Goal: Transaction & Acquisition: Book appointment/travel/reservation

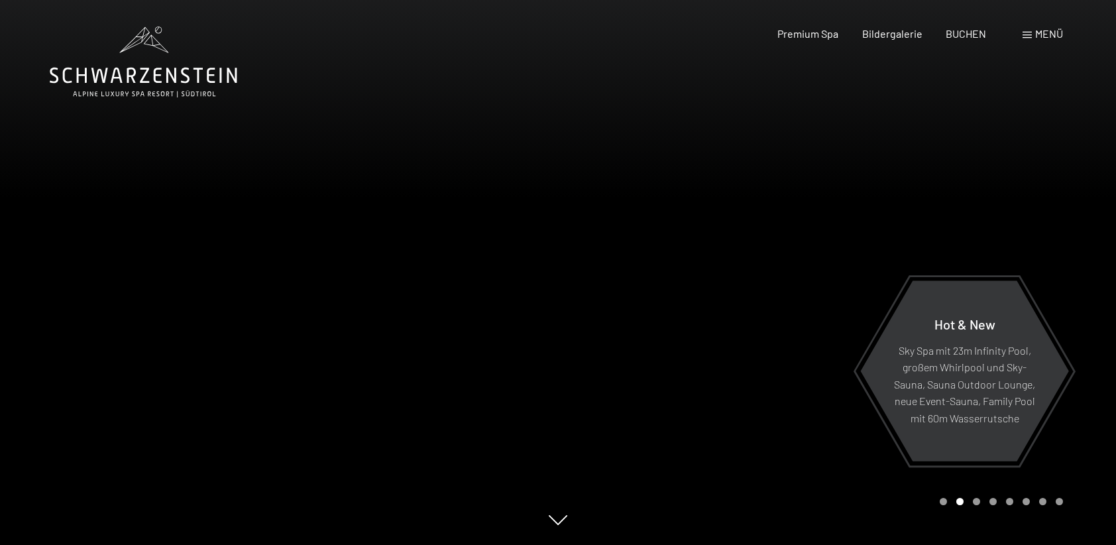
click at [1027, 36] on span at bounding box center [1027, 35] width 9 height 7
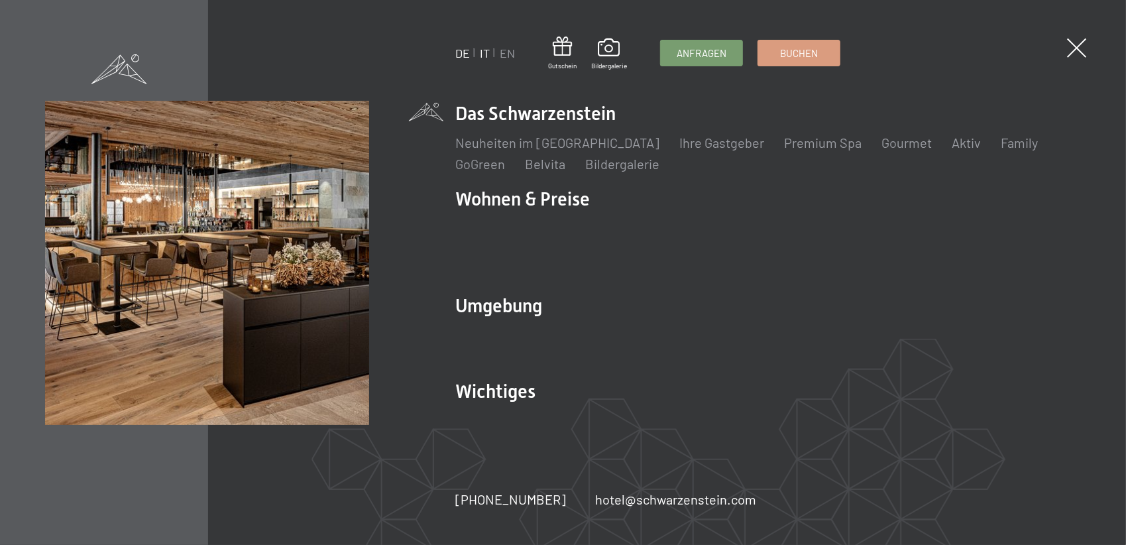
click at [483, 48] on link "IT" at bounding box center [485, 53] width 10 height 15
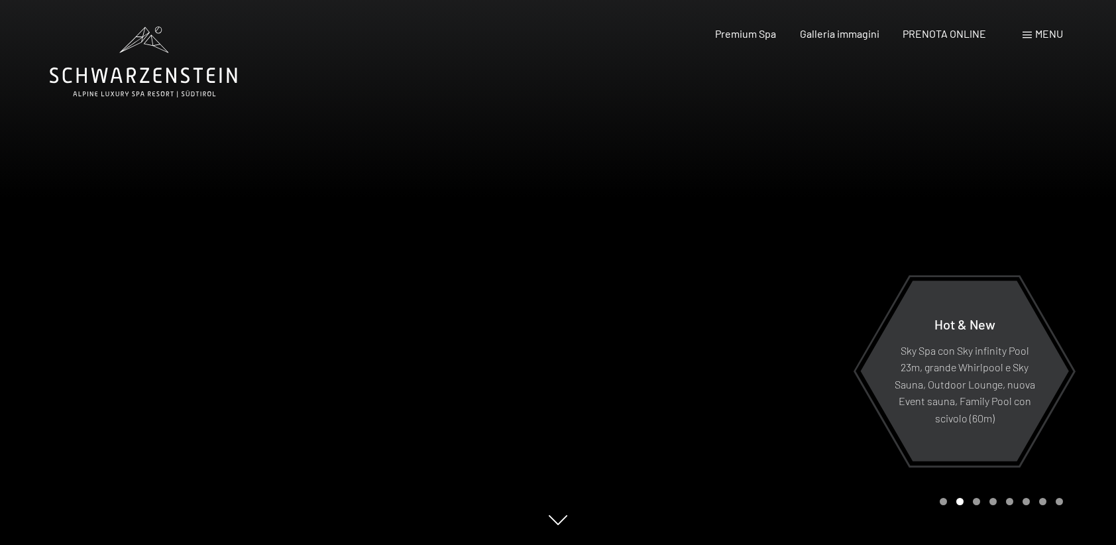
click at [1043, 35] on span "Menu" at bounding box center [1049, 33] width 28 height 13
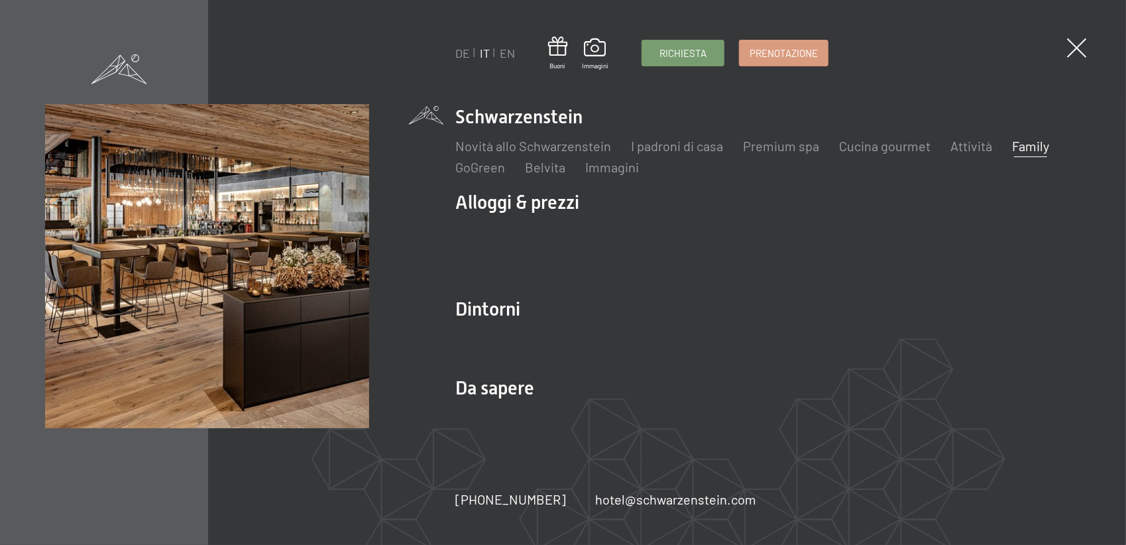
click at [1017, 141] on link "Family" at bounding box center [1030, 146] width 37 height 16
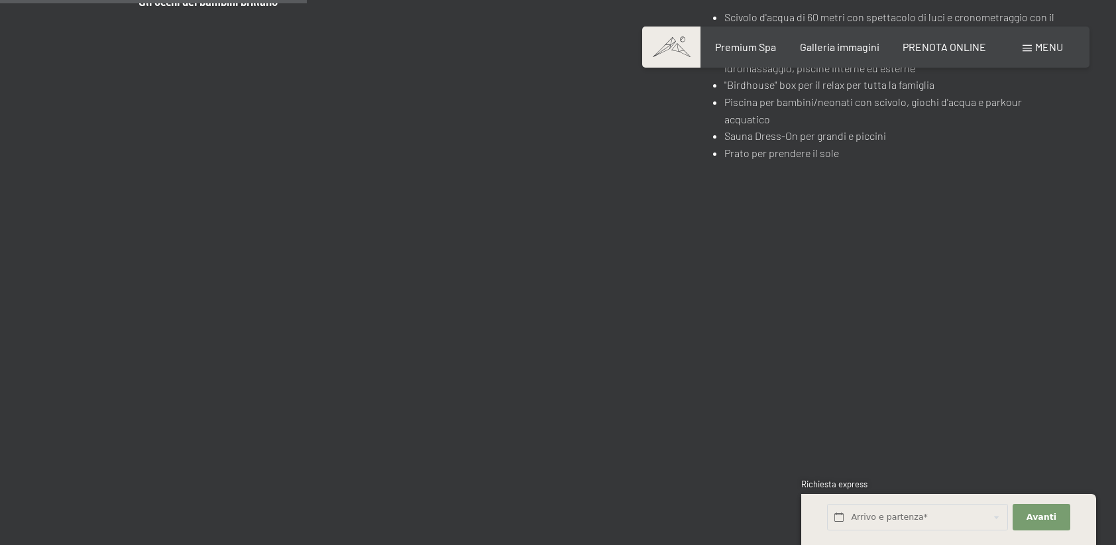
scroll to position [2718, 0]
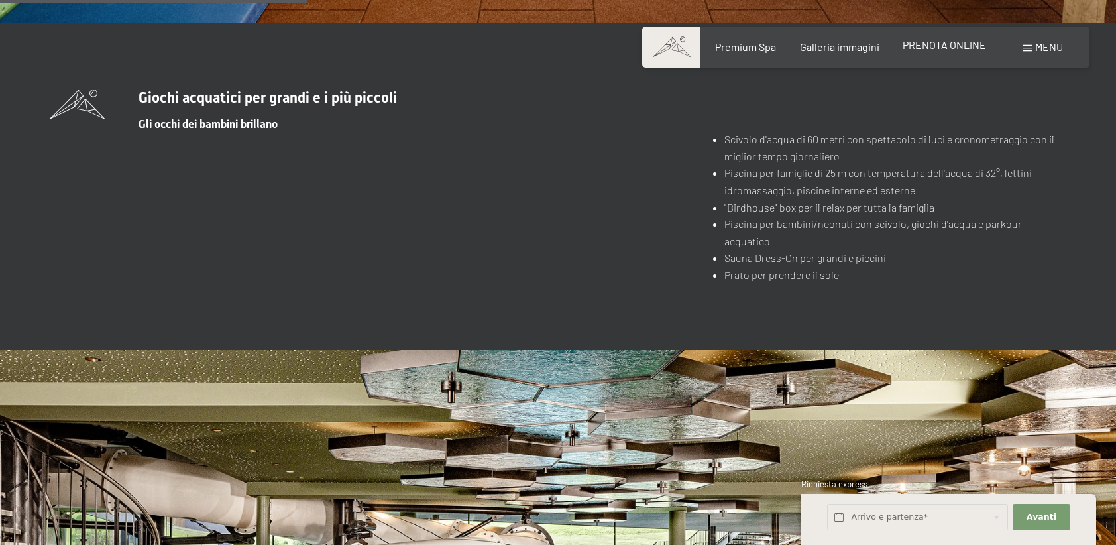
click at [980, 42] on span "PRENOTA ONLINE" at bounding box center [945, 44] width 84 height 13
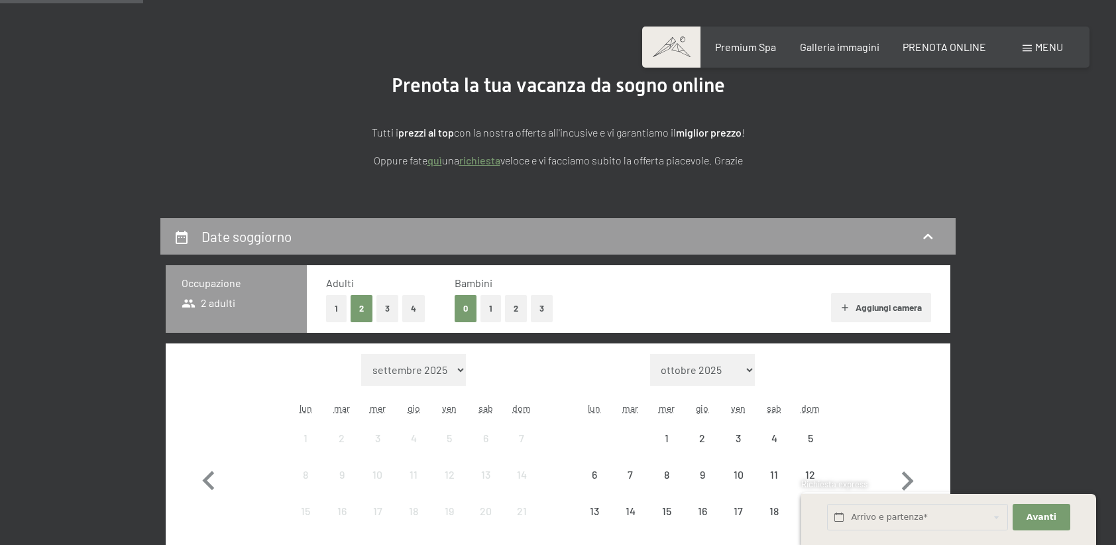
scroll to position [199, 0]
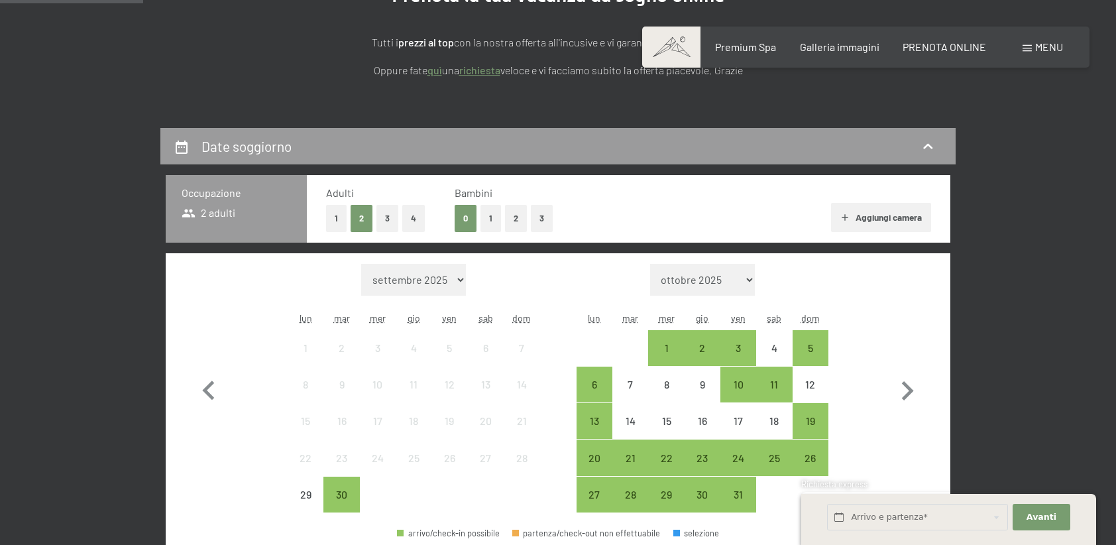
click at [505, 221] on button "2" at bounding box center [516, 218] width 22 height 27
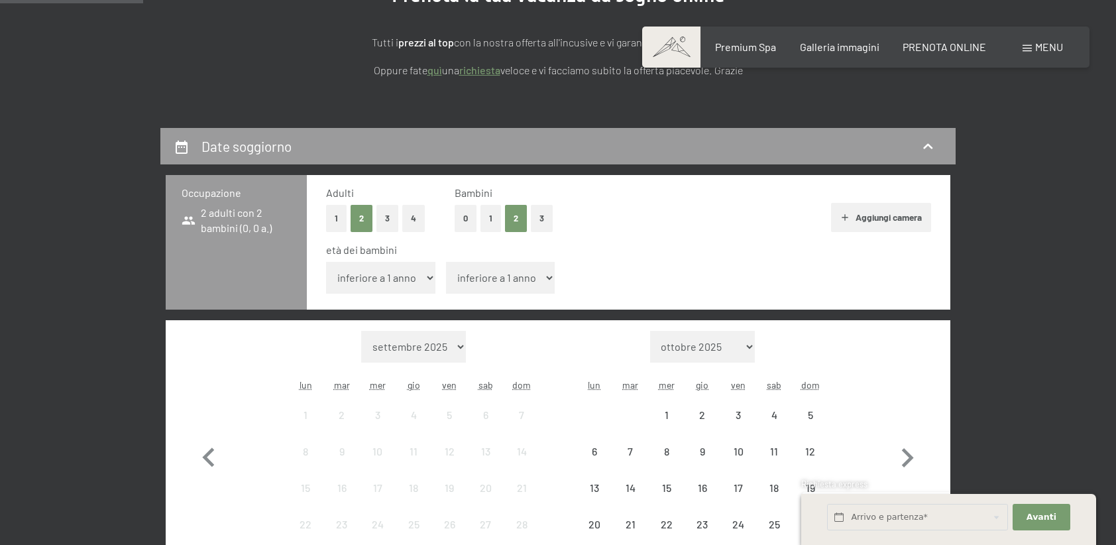
click at [406, 284] on select "inferiore a 1 anno 1 anno 2 anni 3 anni 4 anni 5 anni 6 anni 7 anni 8 anni 9 an…" at bounding box center [380, 278] width 109 height 32
select select "7"
click at [326, 262] on select "inferiore a 1 anno 1 anno 2 anni 3 anni 4 anni 5 anni 6 anni 7 anni 8 anni 9 an…" at bounding box center [380, 278] width 109 height 32
click at [506, 273] on select "inferiore a 1 anno 1 anno 2 anni 3 anni 4 anni 5 anni 6 anni 7 anni 8 anni 9 an…" at bounding box center [500, 278] width 109 height 32
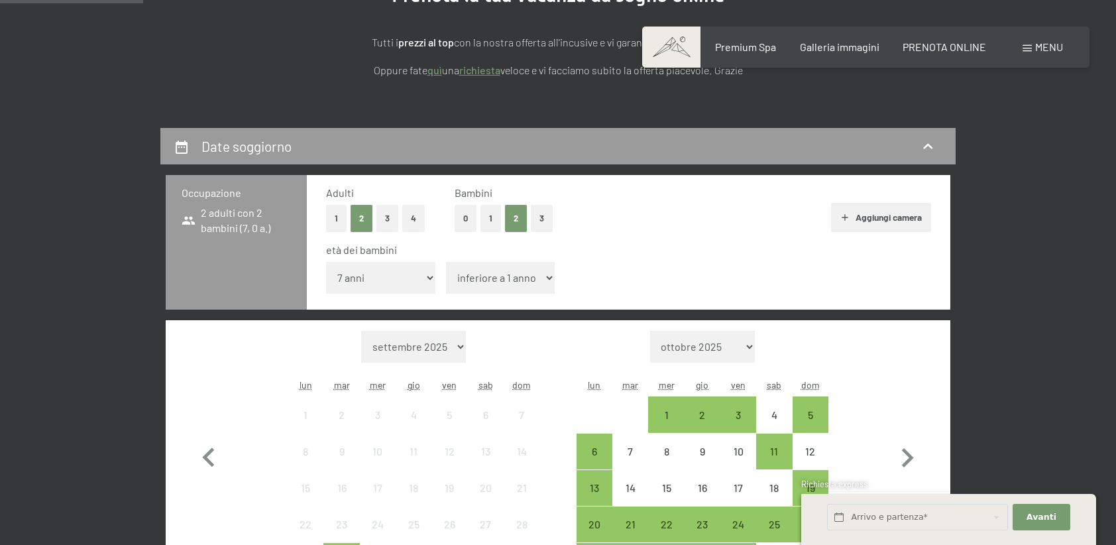
select select "4"
click at [446, 262] on select "inferiore a 1 anno 1 anno 2 anni 3 anni 4 anni 5 anni 6 anni 7 anni 8 anni 9 an…" at bounding box center [500, 278] width 109 height 32
click at [892, 221] on button "Aggiungi camera" at bounding box center [881, 217] width 100 height 29
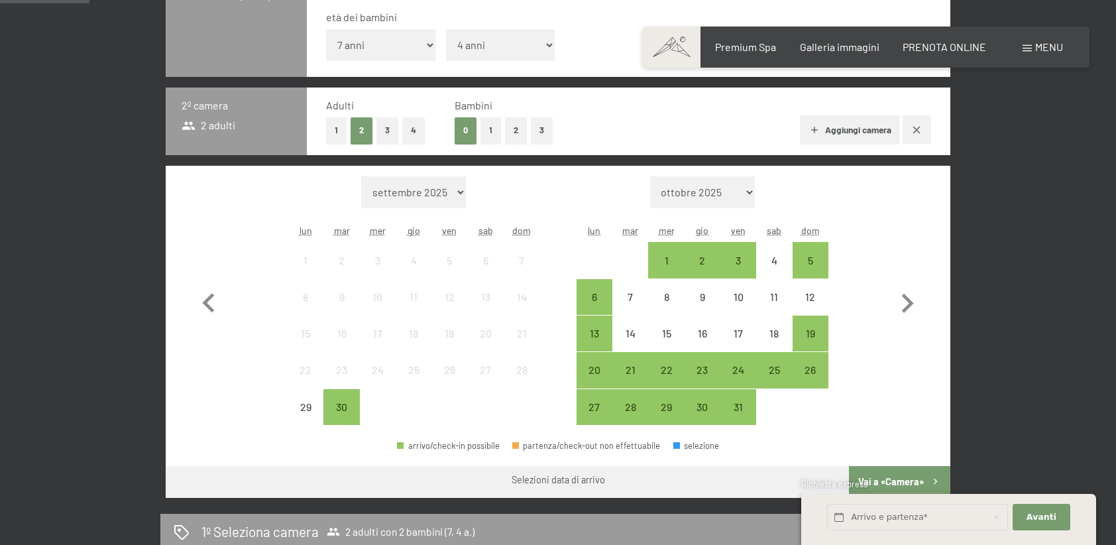
scroll to position [464, 0]
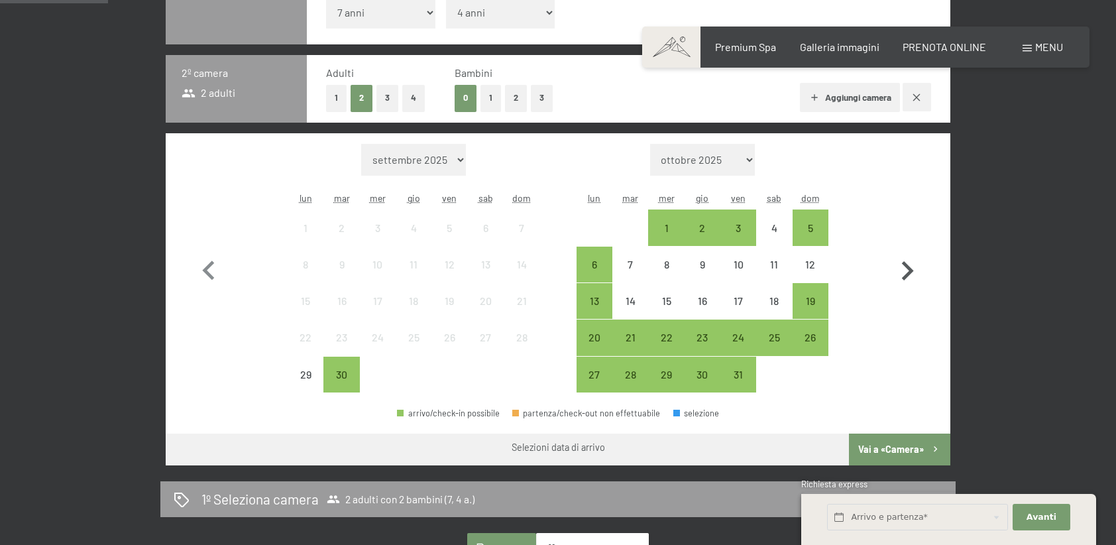
click at [908, 265] on icon "button" at bounding box center [908, 270] width 12 height 19
select select "2025-11-01"
select select "2025-12-01"
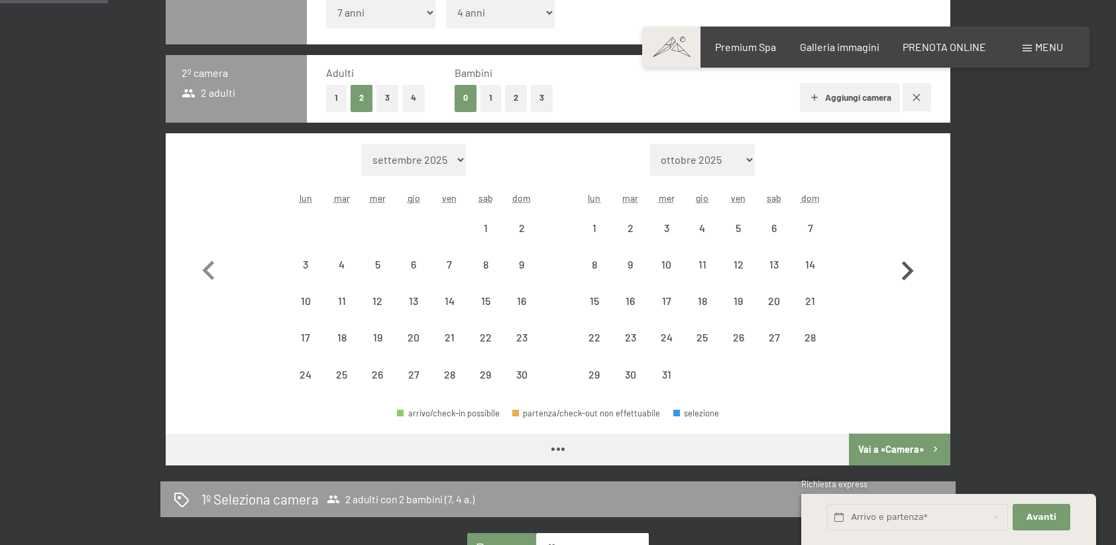
click at [908, 265] on icon "button" at bounding box center [908, 270] width 12 height 19
select select "2025-12-01"
select select "2026-01-01"
click at [908, 265] on icon "button" at bounding box center [908, 270] width 12 height 19
select select "2026-01-01"
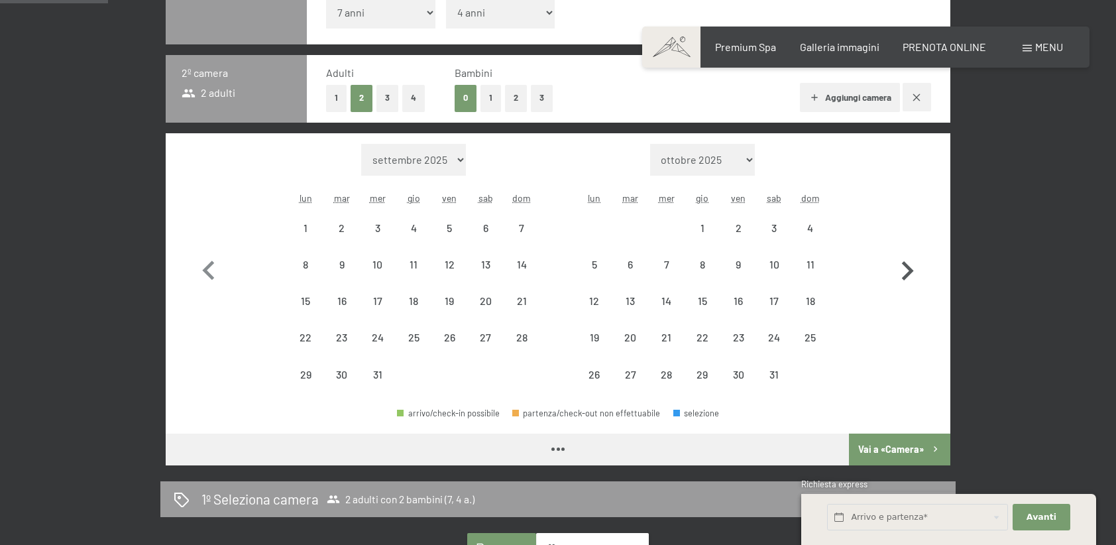
select select "2026-02-01"
click at [908, 265] on icon "button" at bounding box center [908, 270] width 12 height 19
select select "2026-02-01"
select select "2026-03-01"
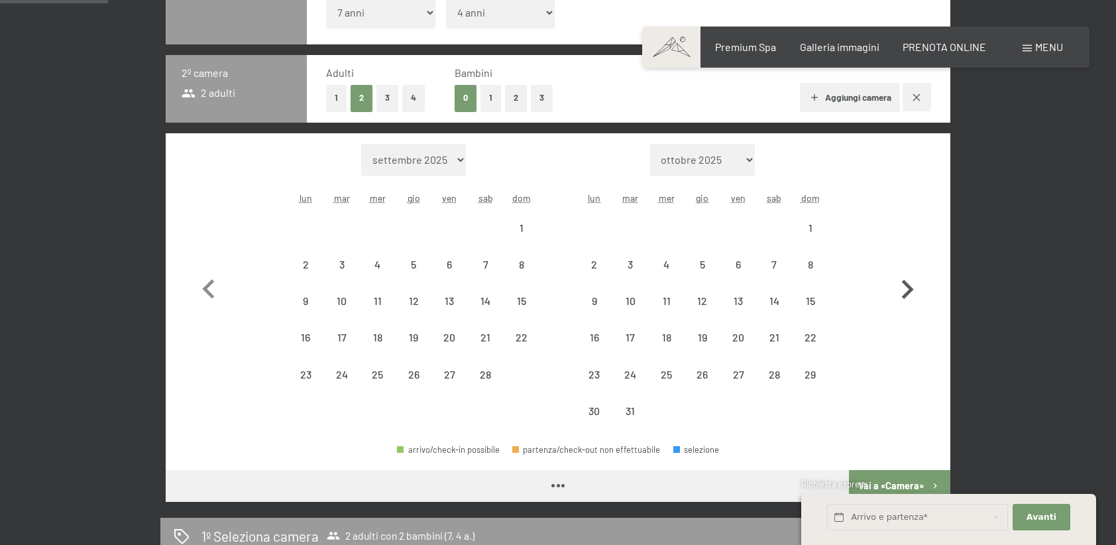
click at [908, 265] on button "button" at bounding box center [907, 287] width 38 height 286
click at [908, 280] on icon "button" at bounding box center [908, 289] width 12 height 19
select select "2026-05-01"
select select "2026-06-01"
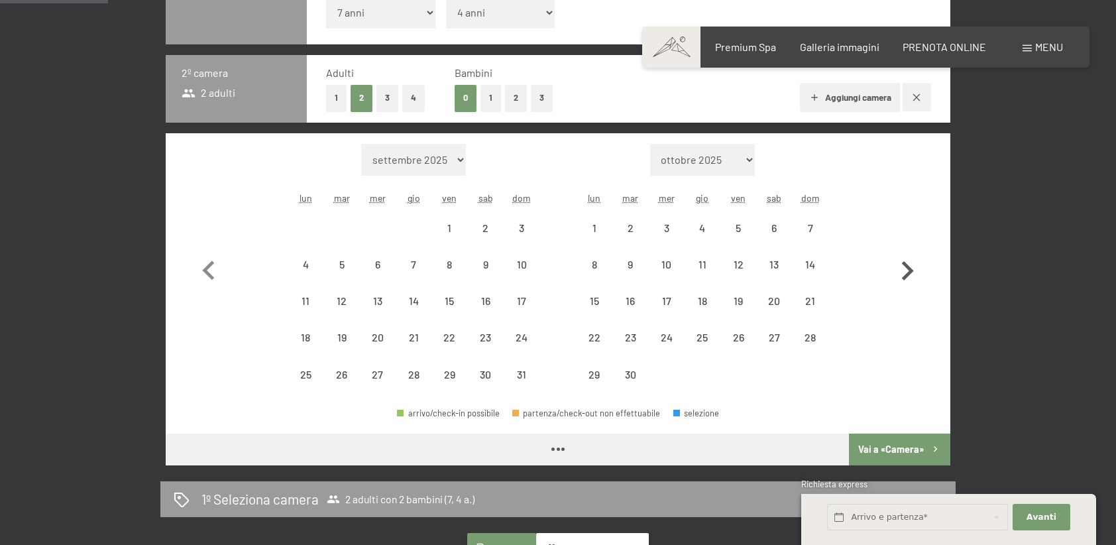
select select "2026-05-01"
select select "2026-06-01"
click at [908, 265] on icon "button" at bounding box center [908, 270] width 12 height 19
select select "2026-06-01"
select select "2026-07-01"
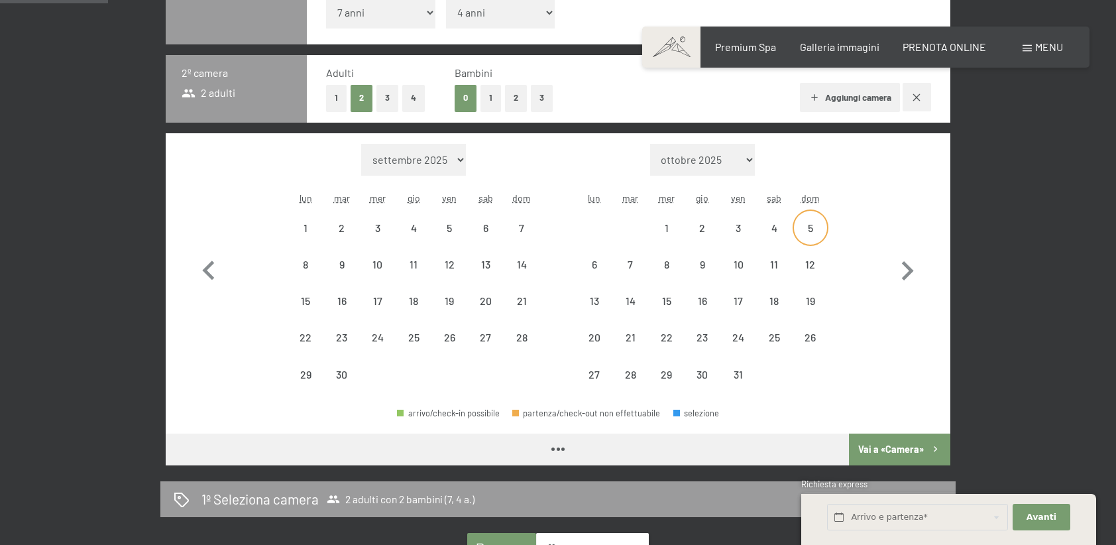
select select "2026-06-01"
select select "2026-07-01"
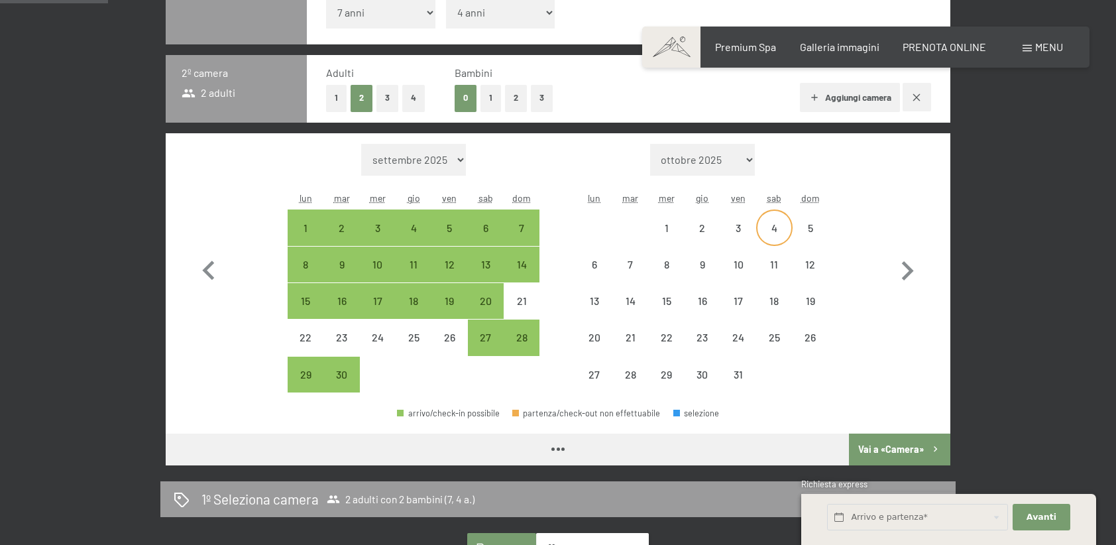
select select "2026-06-01"
select select "2026-07-01"
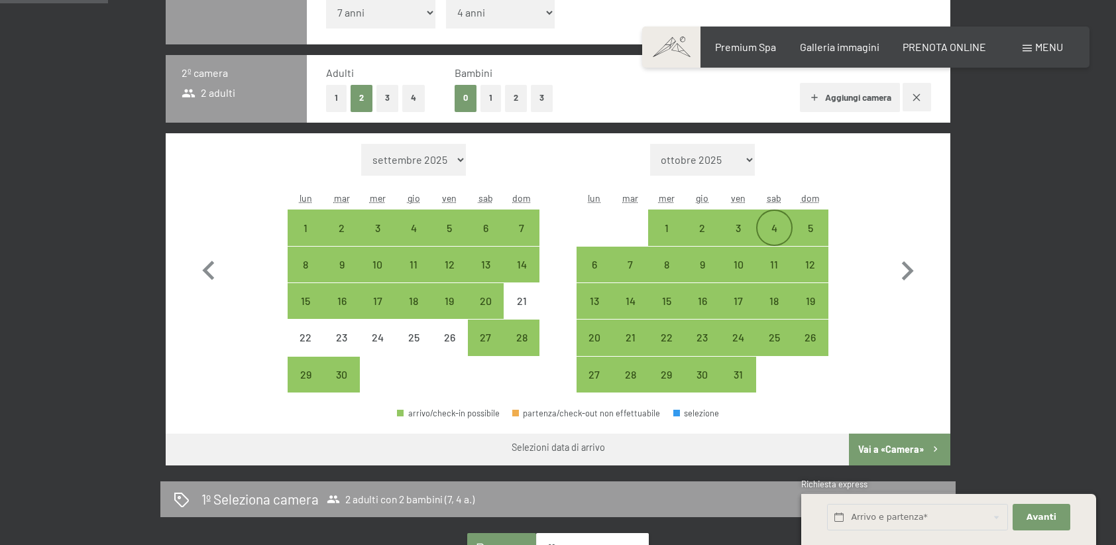
click at [769, 227] on div "4" at bounding box center [774, 239] width 33 height 33
select select "2026-06-01"
select select "2026-07-01"
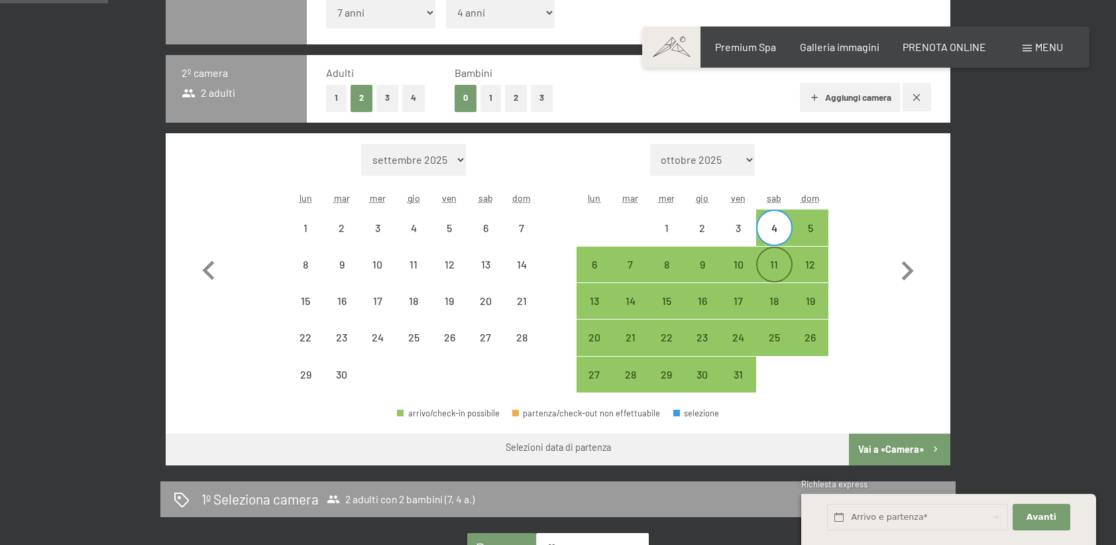
click at [770, 256] on div "11" at bounding box center [774, 264] width 33 height 33
select select "2026-06-01"
select select "2026-07-01"
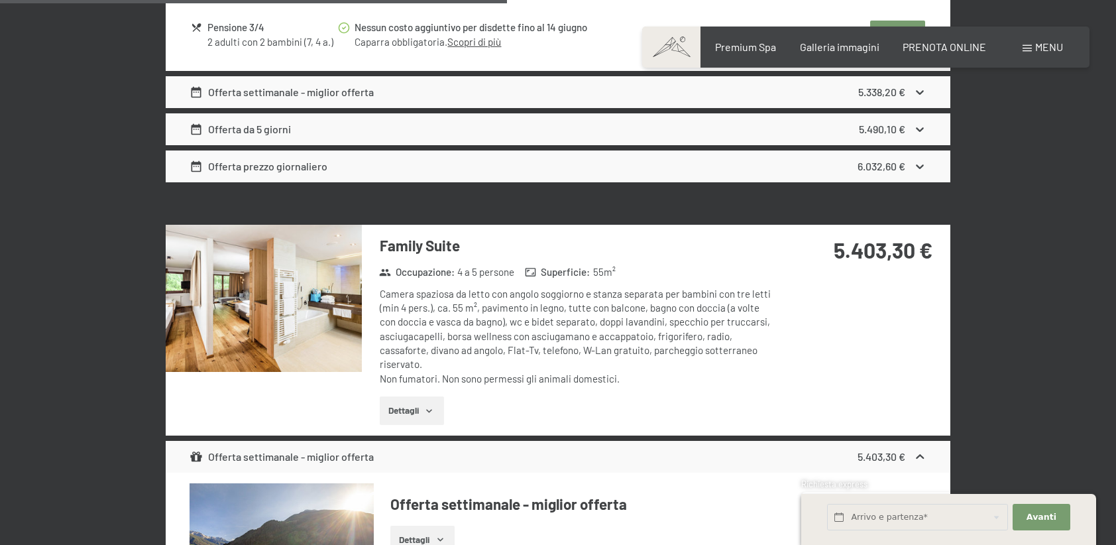
scroll to position [2929, 0]
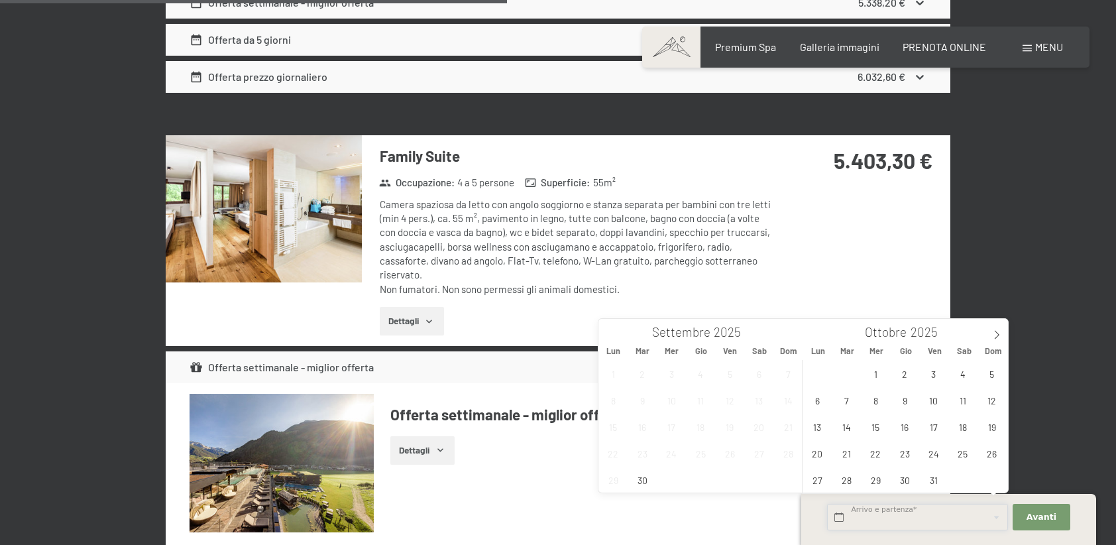
click at [932, 516] on input "text" at bounding box center [917, 517] width 181 height 27
click at [990, 322] on span at bounding box center [997, 330] width 23 height 23
type input "2026"
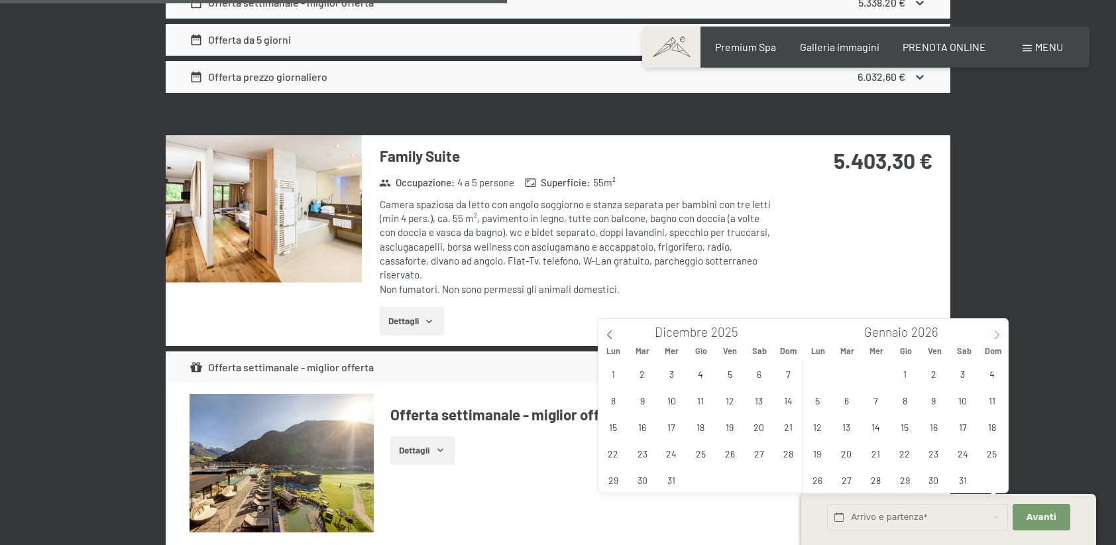
click at [990, 322] on span at bounding box center [997, 330] width 23 height 23
type input "2026"
click at [990, 322] on span at bounding box center [997, 330] width 23 height 23
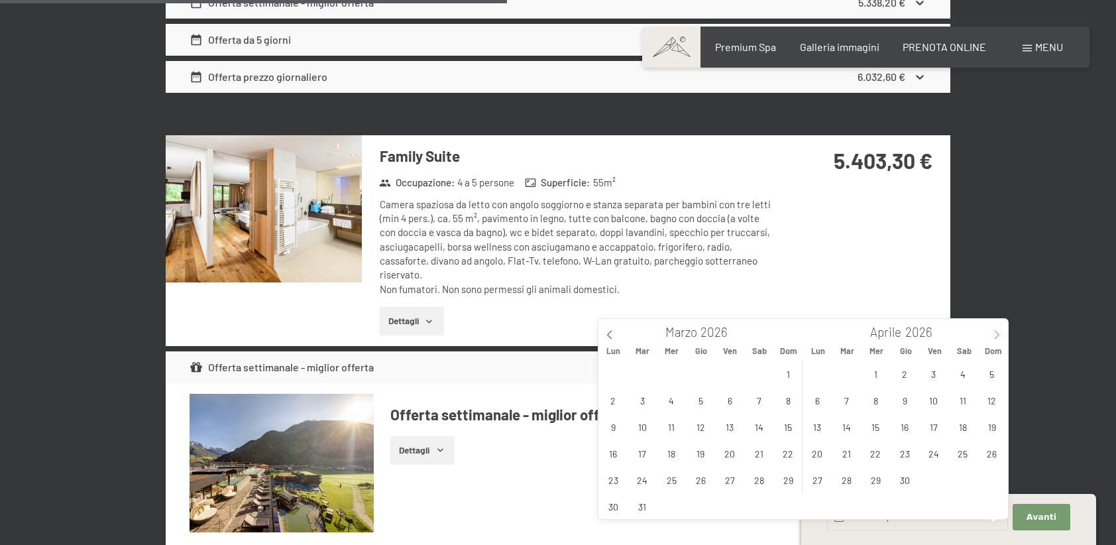
click at [990, 322] on span at bounding box center [997, 330] width 23 height 23
click at [608, 335] on icon at bounding box center [609, 334] width 9 height 9
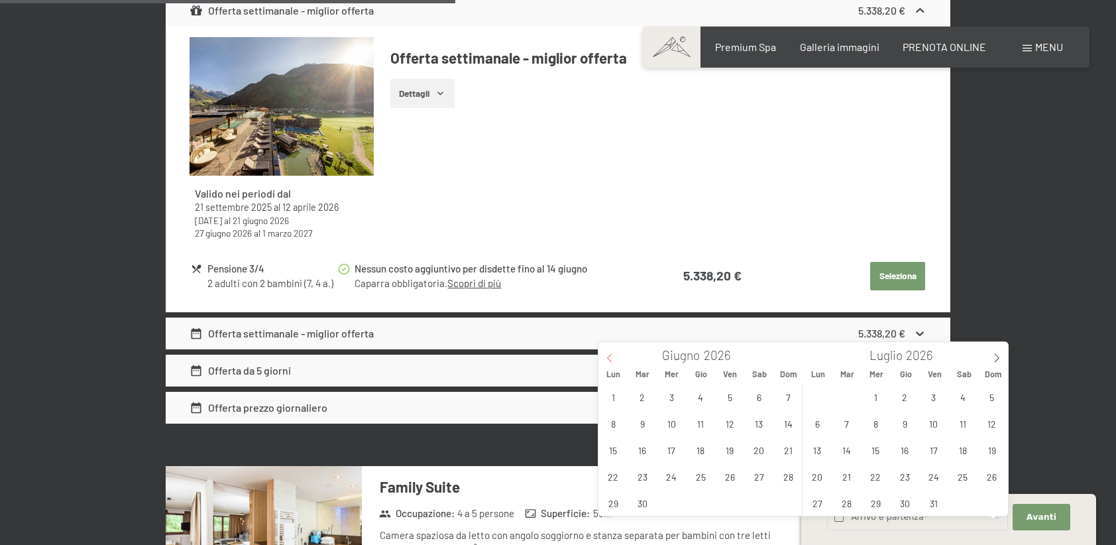
scroll to position [2597, 0]
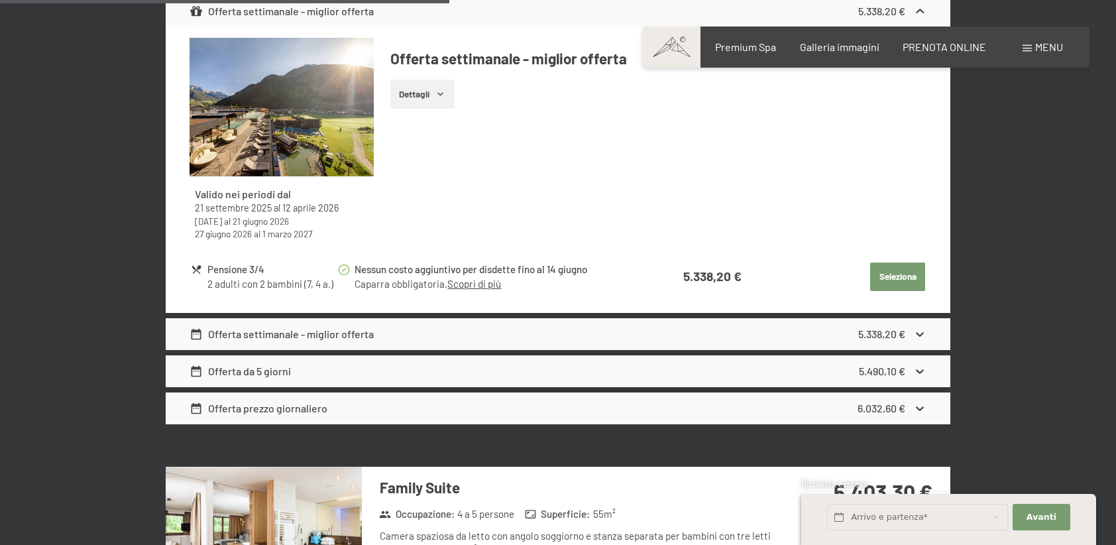
click at [917, 333] on icon at bounding box center [920, 335] width 8 height 5
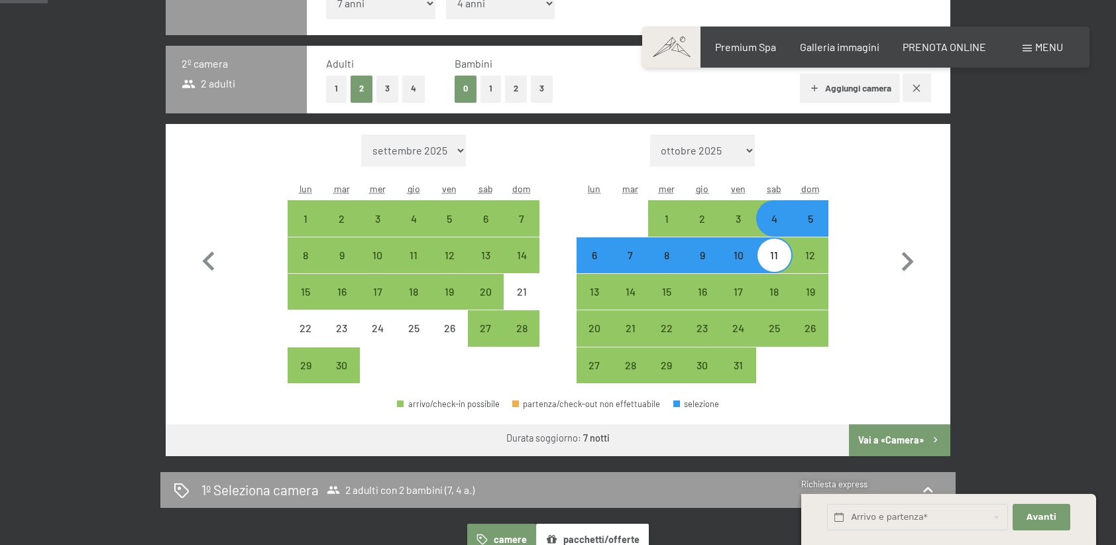
scroll to position [277, 0]
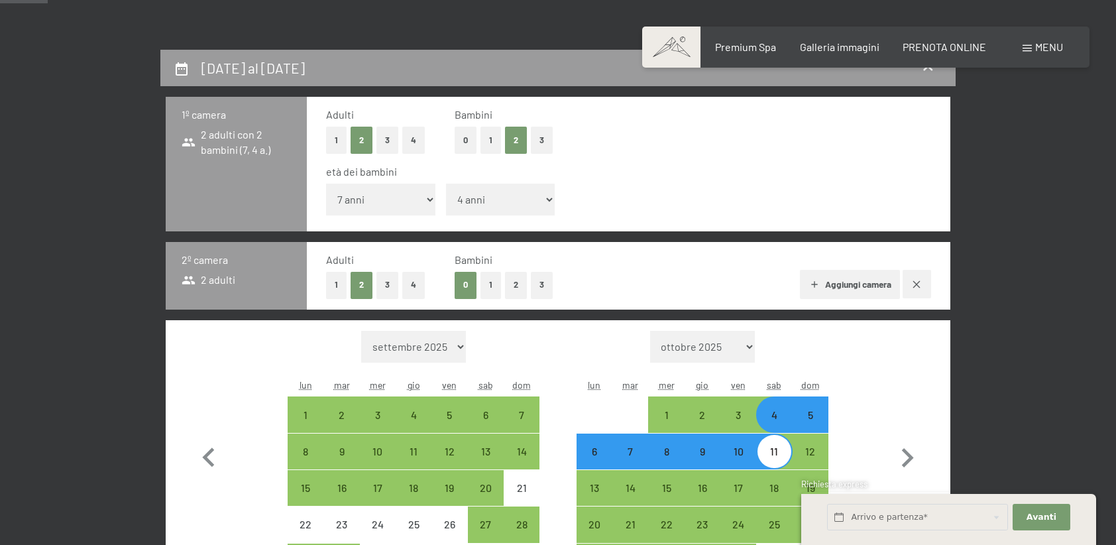
click at [918, 276] on button "button" at bounding box center [917, 284] width 29 height 29
select select "2026-06-01"
select select "2026-07-01"
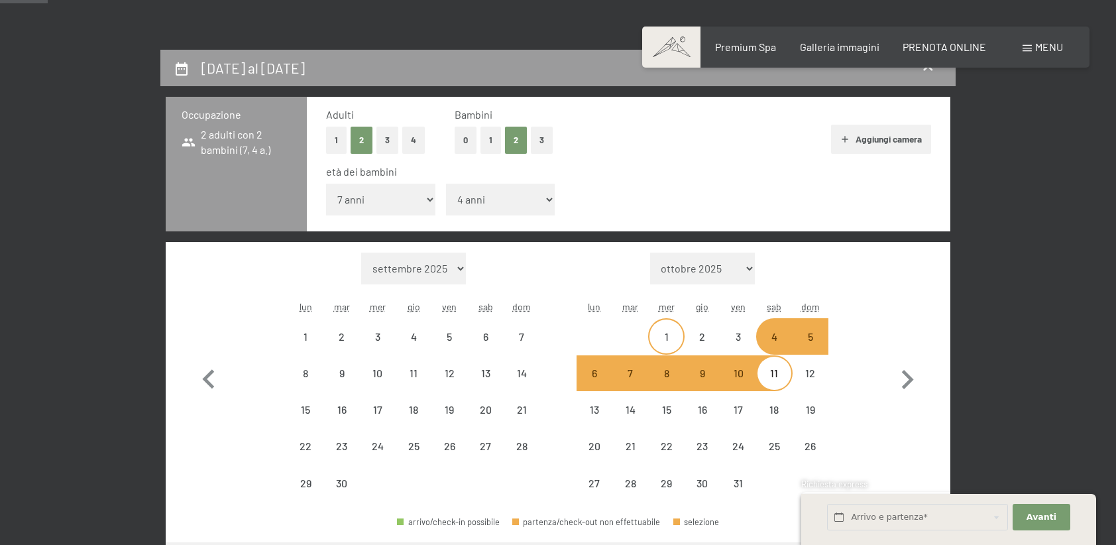
select select "2026-06-01"
select select "2026-07-01"
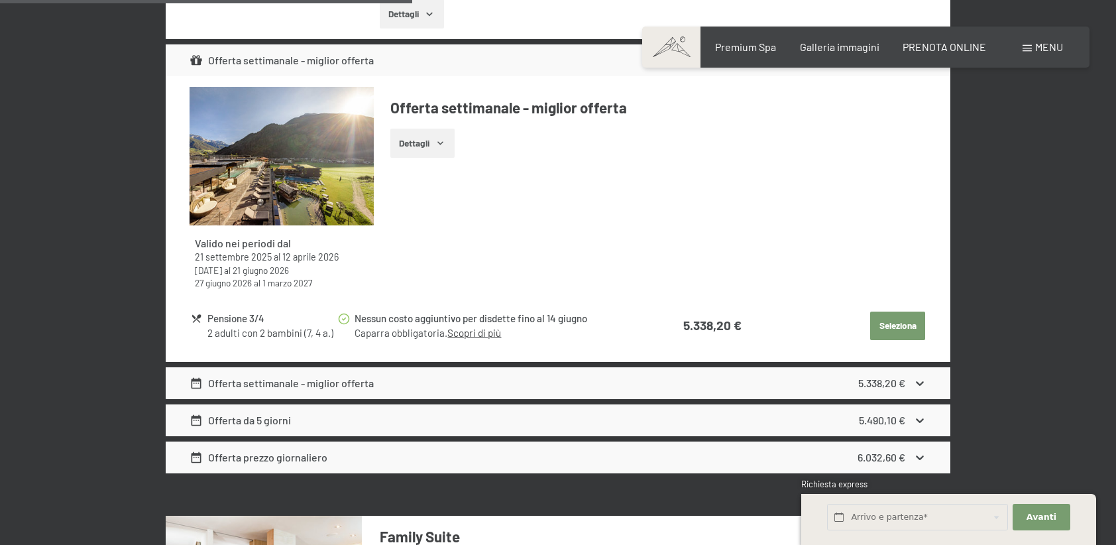
scroll to position [2663, 0]
